Goal: Information Seeking & Learning: Learn about a topic

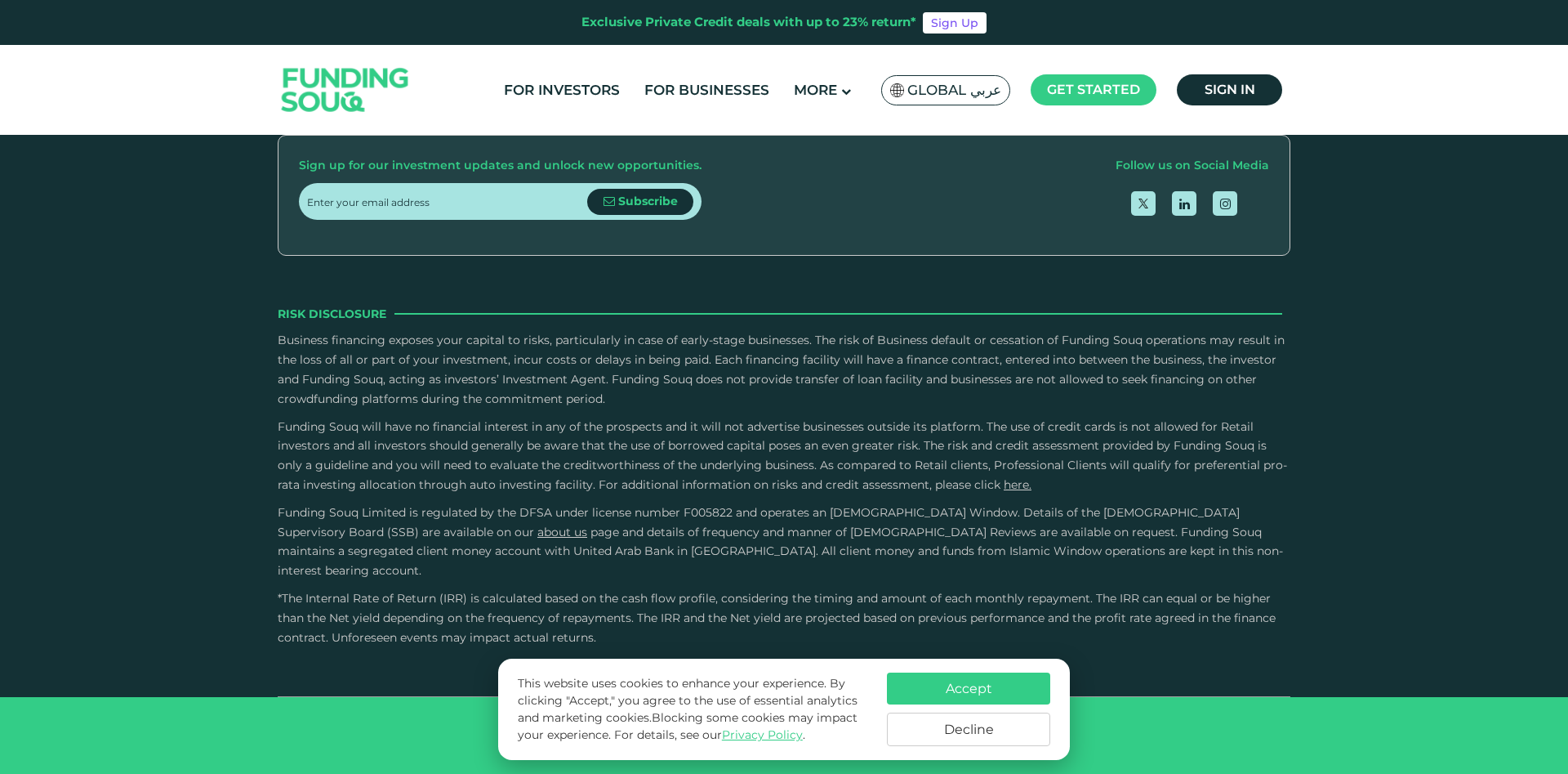
scroll to position [2583, 0]
click at [981, 677] on button "Accept" at bounding box center [969, 689] width 164 height 32
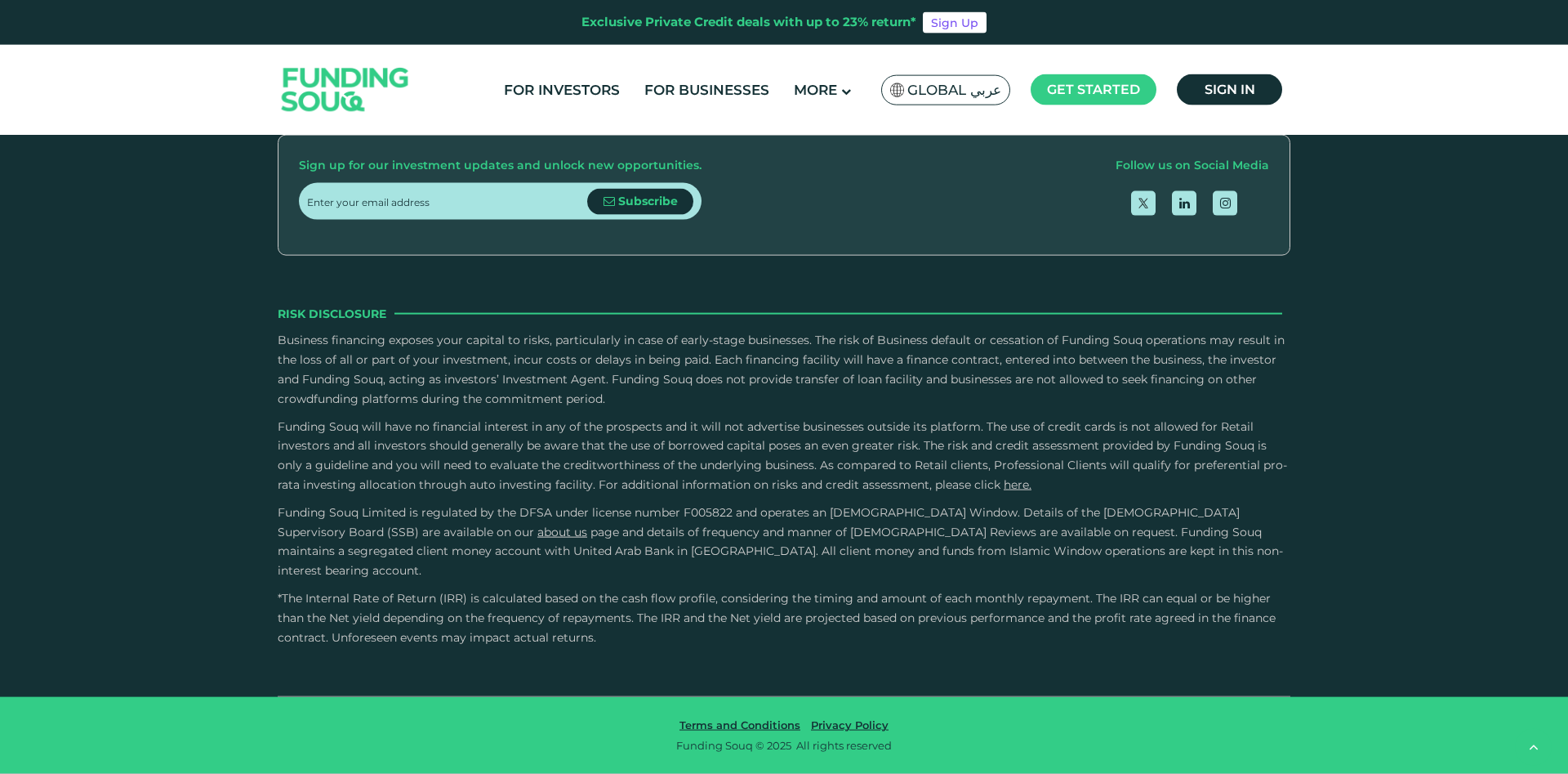
scroll to position [3166, 0]
type tc-range-slider "10000"
drag, startPoint x: 353, startPoint y: 302, endPoint x: 332, endPoint y: 304, distance: 21.1
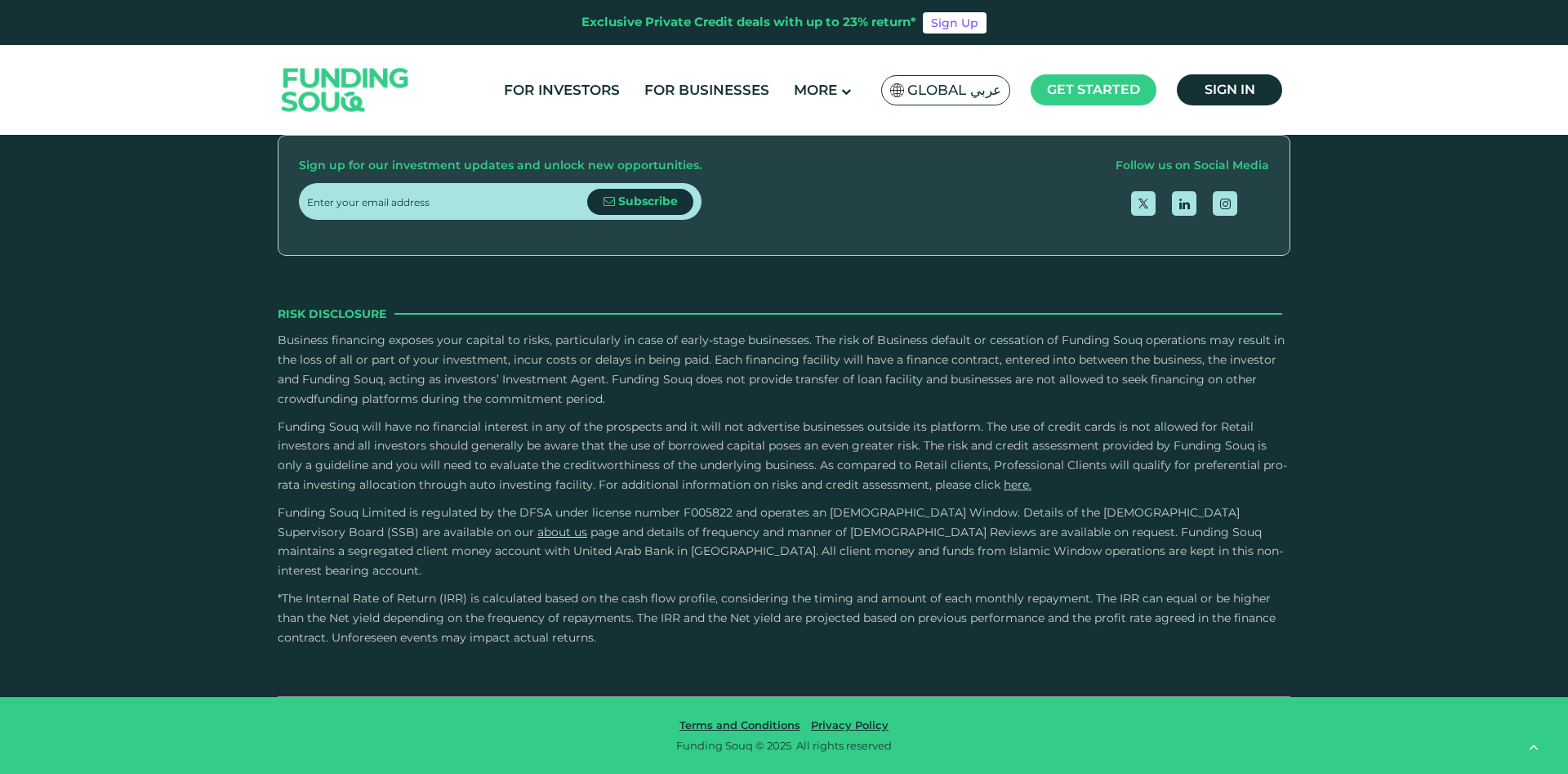
drag, startPoint x: 826, startPoint y: 304, endPoint x: 792, endPoint y: 304, distance: 34.0
drag, startPoint x: 826, startPoint y: 306, endPoint x: 760, endPoint y: 306, distance: 66.0
type tc-range-slider "2"
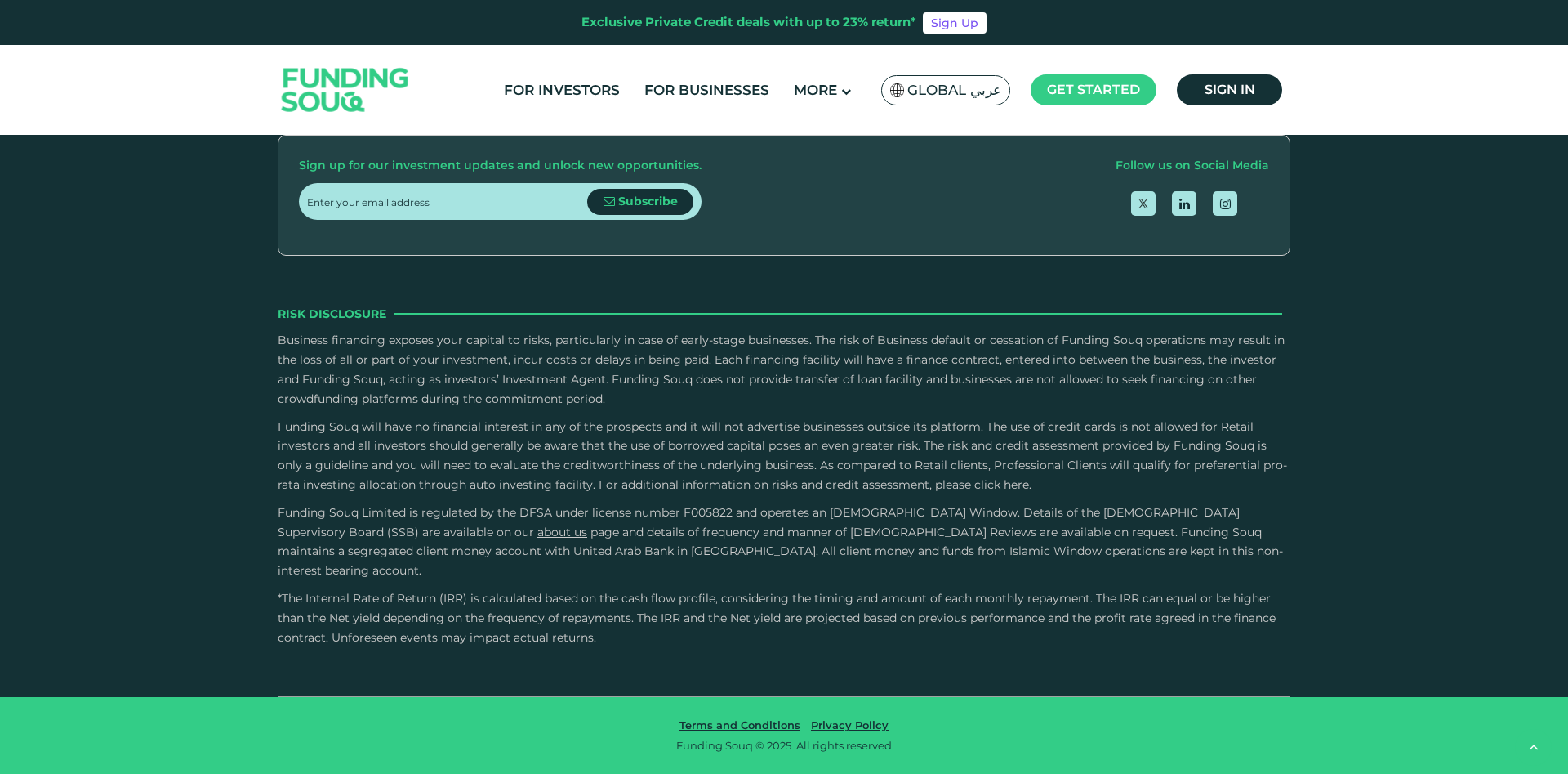
drag, startPoint x: 759, startPoint y: 305, endPoint x: 668, endPoint y: 305, distance: 91.0
type tc-range-slider "110000"
drag, startPoint x: 334, startPoint y: 304, endPoint x: 356, endPoint y: 302, distance: 22.1
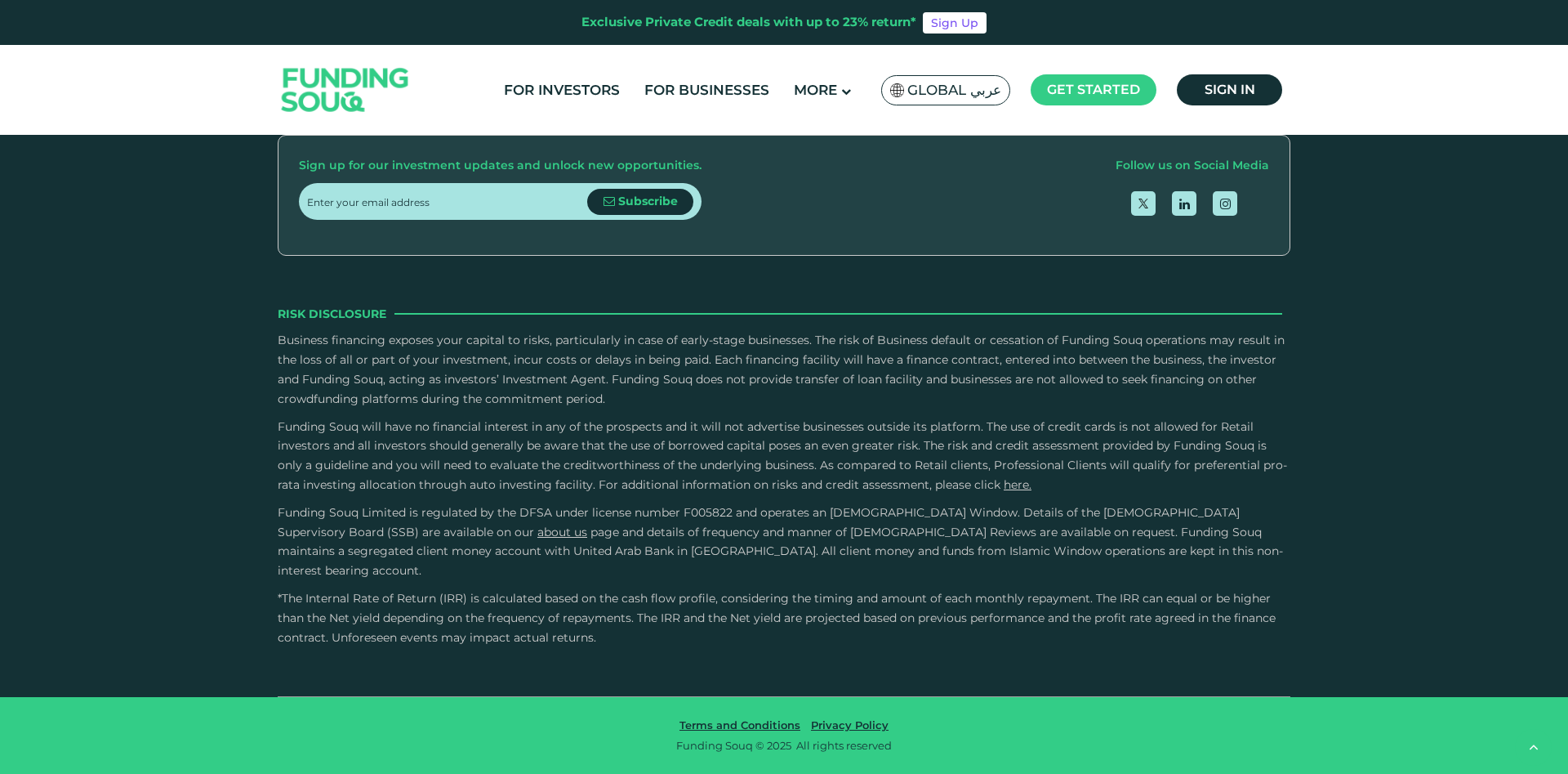
type tc-range-slider "5"
drag, startPoint x: 688, startPoint y: 305, endPoint x: 1009, endPoint y: 349, distance: 324.0
